Goal: Ask a question

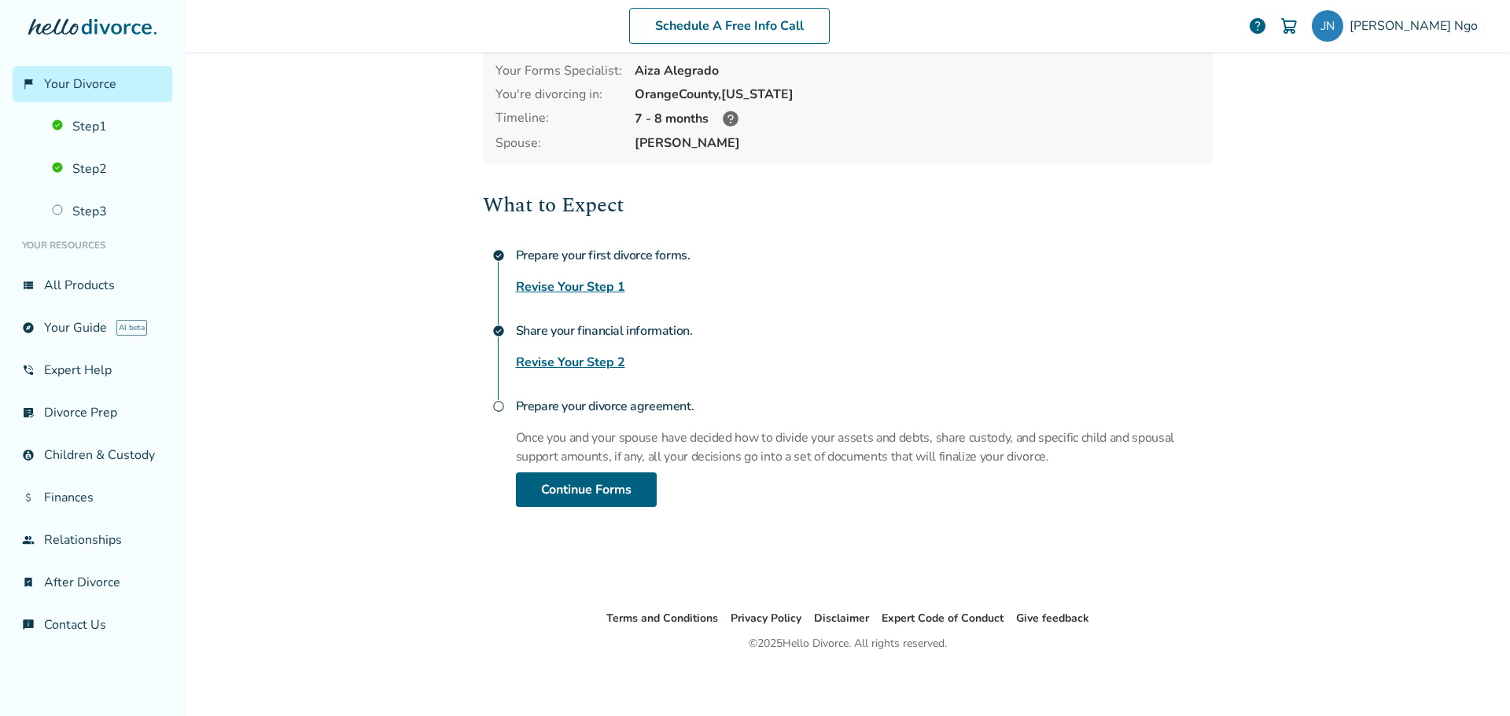
scroll to position [105, 0]
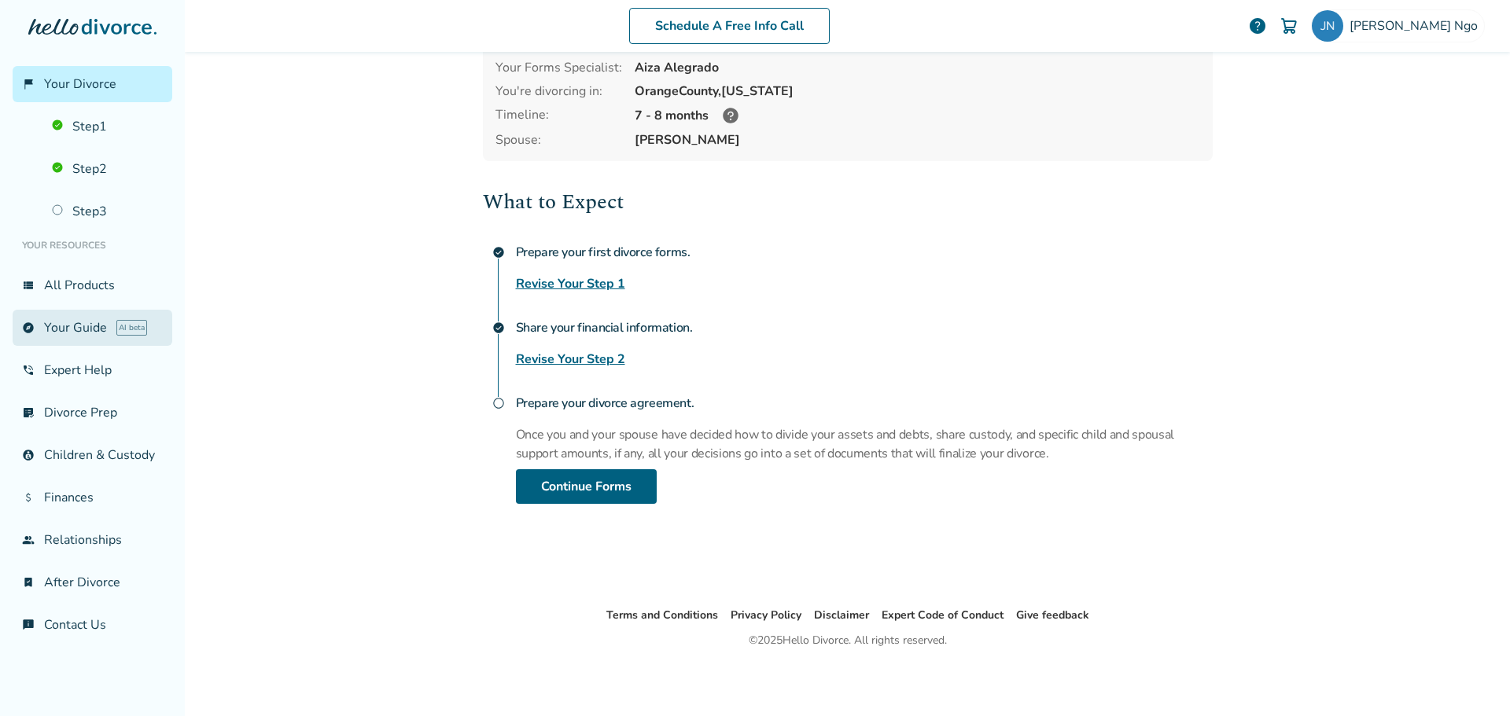
click at [86, 339] on link "explore Your Guide AI beta" at bounding box center [93, 328] width 160 height 36
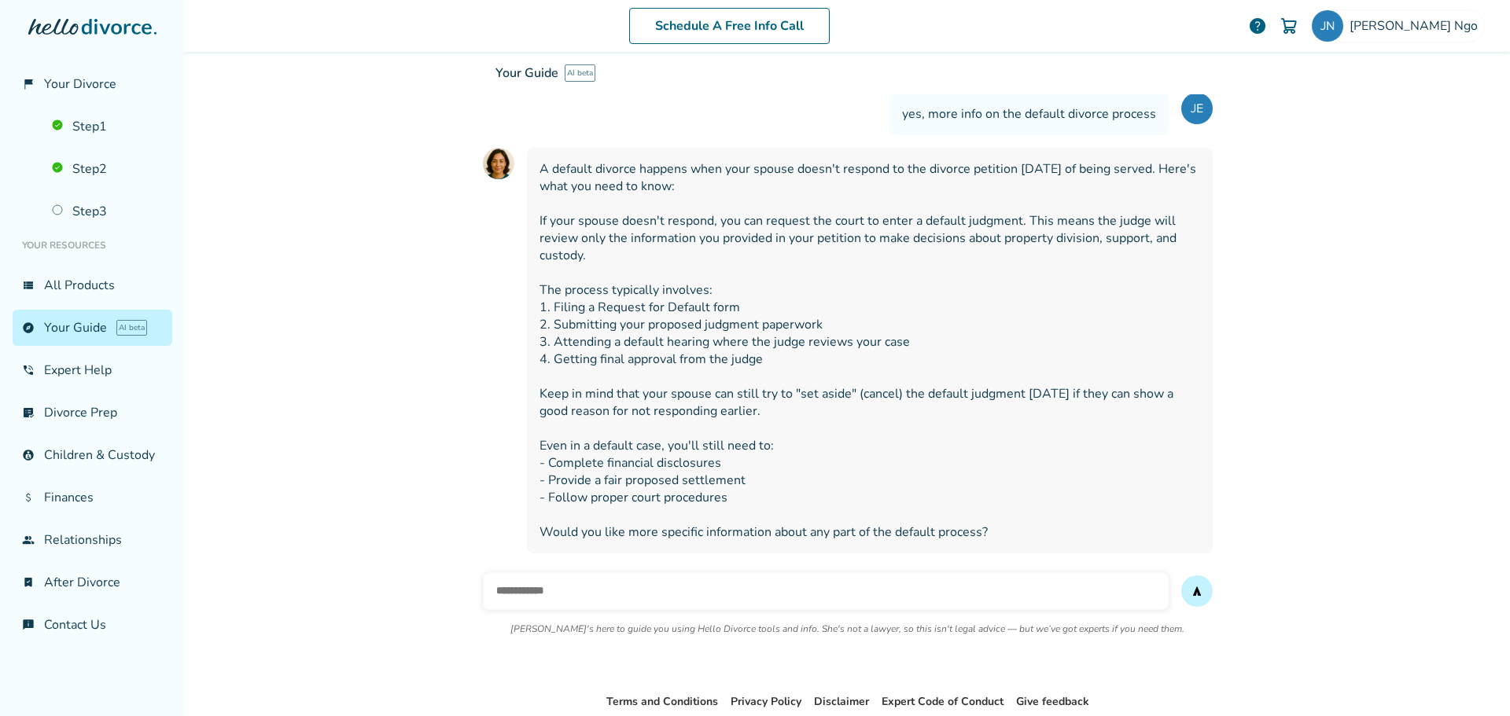
scroll to position [4170, 0]
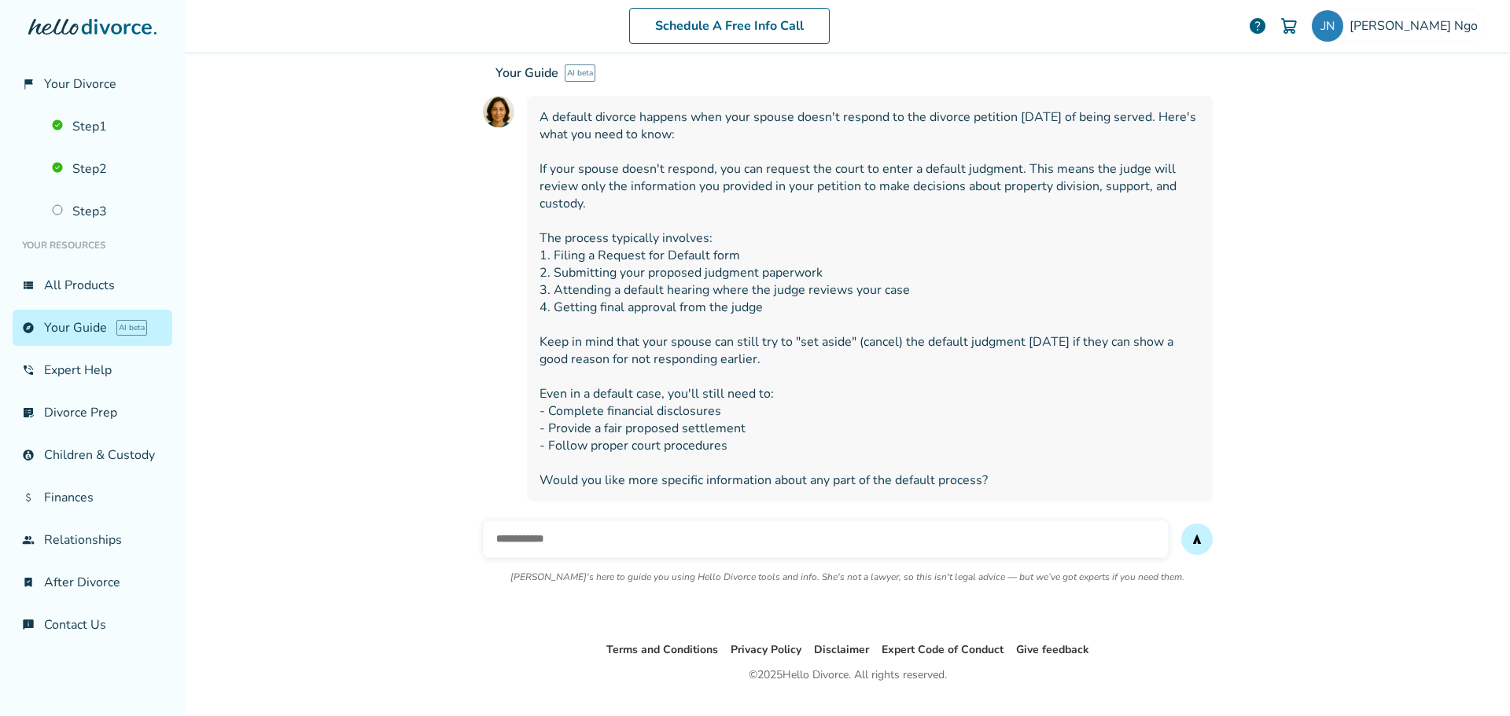
click at [544, 520] on input "text" at bounding box center [826, 539] width 686 height 38
type input "**********"
click at [1181, 524] on button "send" at bounding box center [1196, 539] width 31 height 31
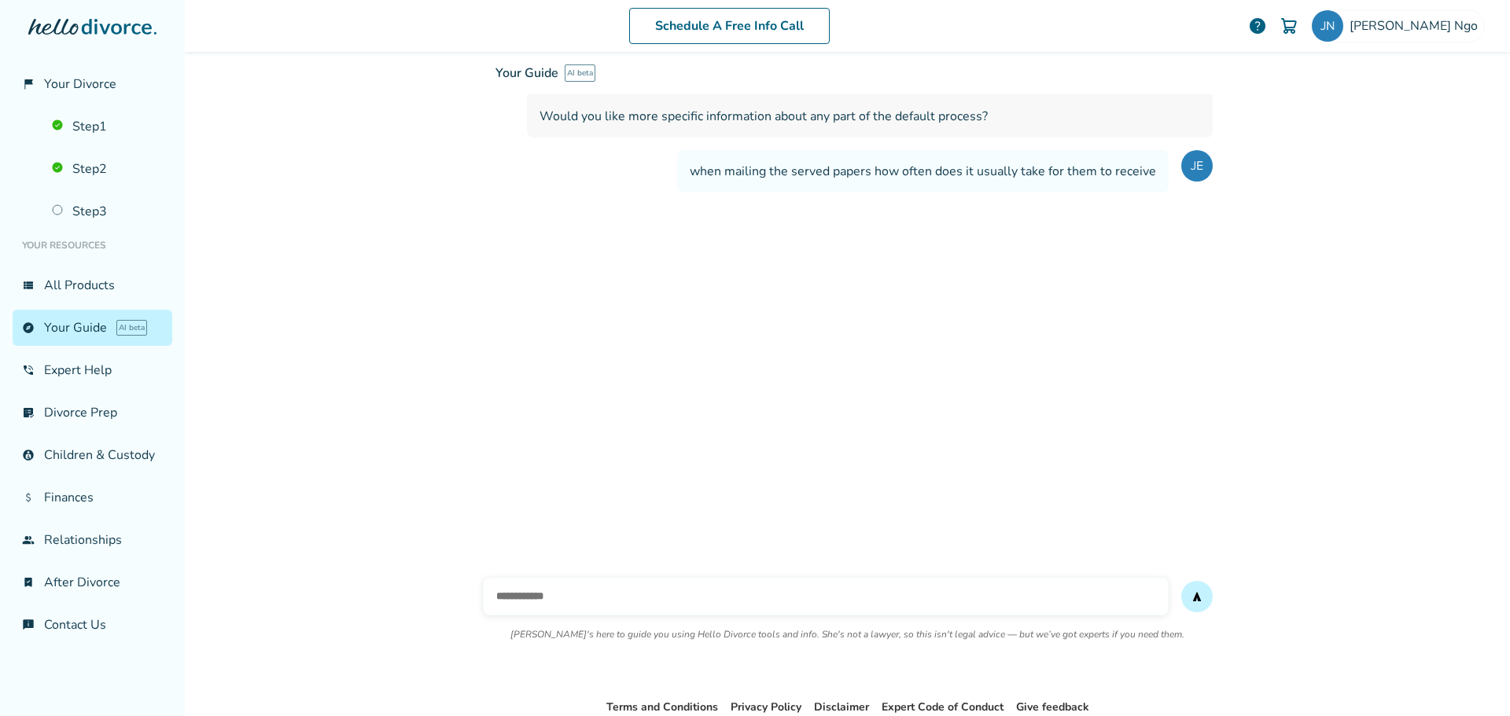
scroll to position [4592, 0]
